Goal: Information Seeking & Learning: Learn about a topic

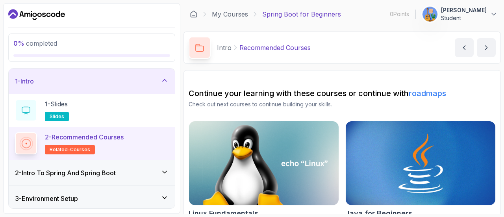
click at [165, 79] on icon at bounding box center [165, 80] width 4 height 2
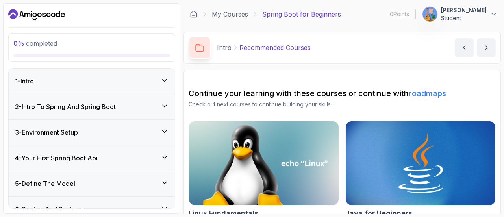
click at [164, 155] on icon at bounding box center [165, 157] width 8 height 8
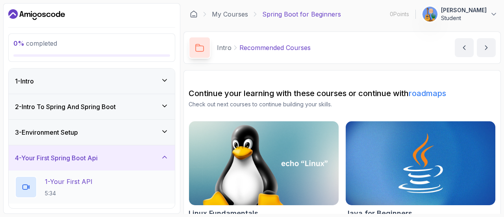
click at [75, 183] on p "1 - Your First API" at bounding box center [69, 181] width 48 height 9
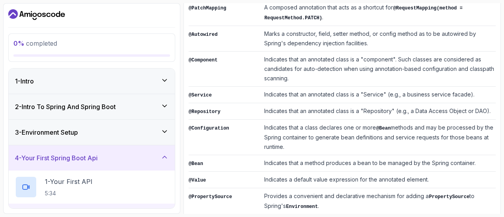
scroll to position [357, 0]
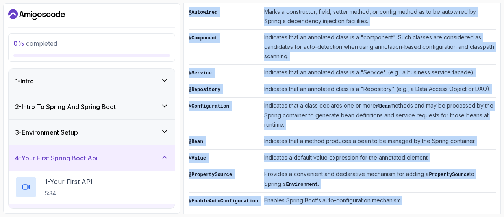
drag, startPoint x: 188, startPoint y: 129, endPoint x: 403, endPoint y: 194, distance: 224.4
copy div "List of Annotations Annotation Description @SpringBootApplication Indicates a c…"
click at [419, 195] on td "Enables Spring Boot’s auto-configuration mechanism." at bounding box center [378, 200] width 235 height 17
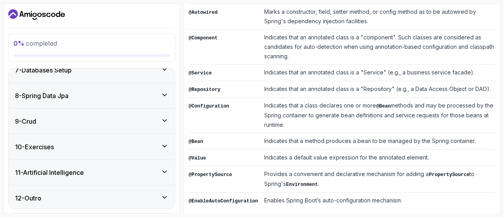
scroll to position [0, 0]
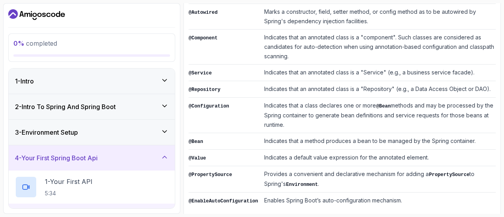
click at [166, 157] on icon at bounding box center [165, 157] width 4 height 2
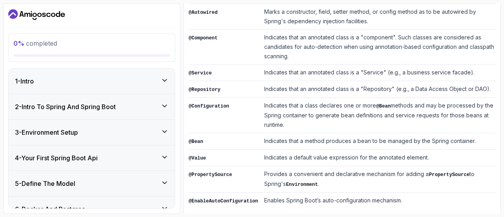
click at [163, 182] on icon at bounding box center [165, 183] width 8 height 8
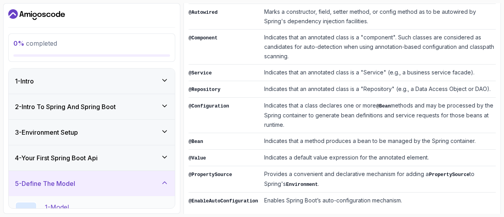
click at [65, 205] on p "1 - Model" at bounding box center [57, 206] width 24 height 9
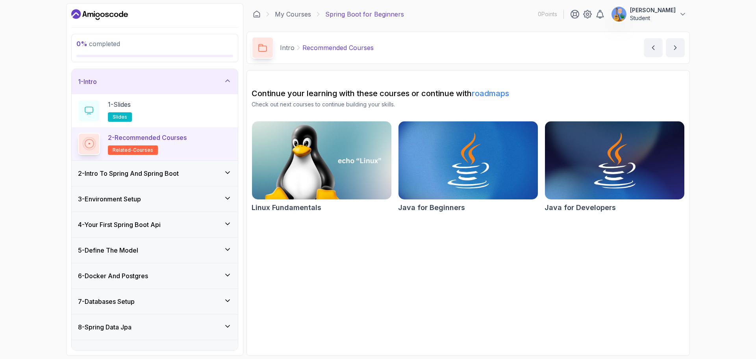
click at [226, 216] on icon at bounding box center [228, 224] width 8 height 8
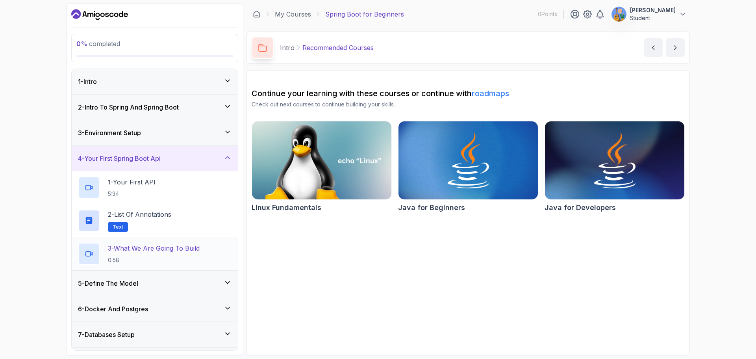
click at [175, 216] on p "3 - What We Are Going To Build" at bounding box center [154, 247] width 92 height 9
